Goal: Go to known website: Access a specific website the user already knows

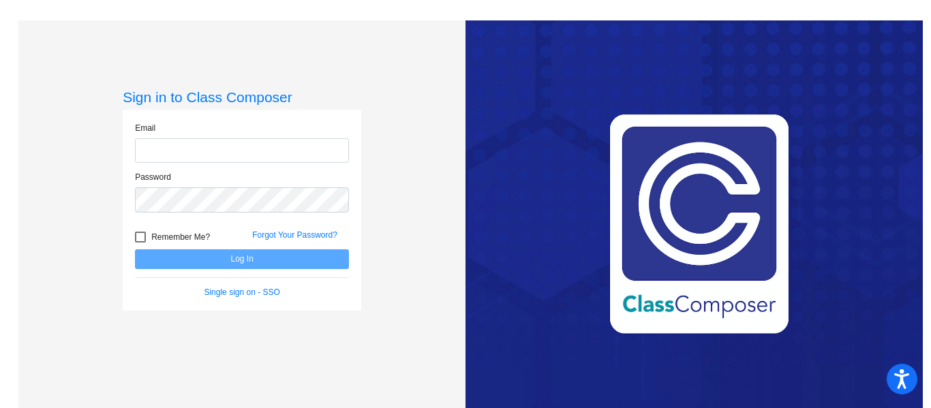
click at [230, 284] on form "Email Password Remember Me? Forgot Your Password? Log In Single sign on - SSO" at bounding box center [242, 210] width 214 height 176
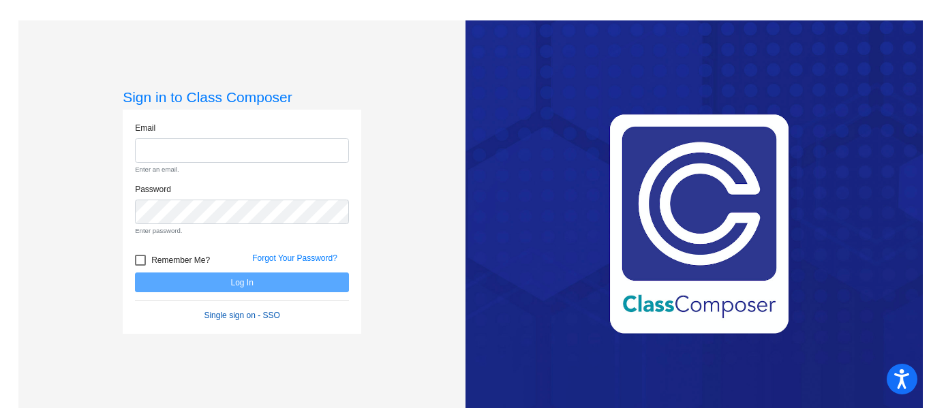
click at [235, 313] on link "Single sign on - SSO" at bounding box center [242, 316] width 76 height 10
